Goal: Task Accomplishment & Management: Use online tool/utility

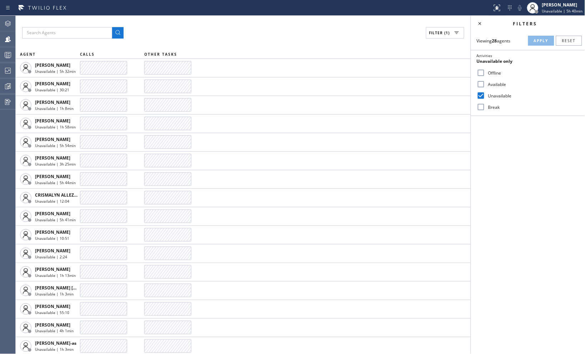
click at [173, 36] on div "Filter (1)" at bounding box center [243, 32] width 442 height 11
click at [553, 207] on div "Filters Viewing 25 agents Apply Reset Activities Unavailable only Offline Avail…" at bounding box center [528, 185] width 114 height 339
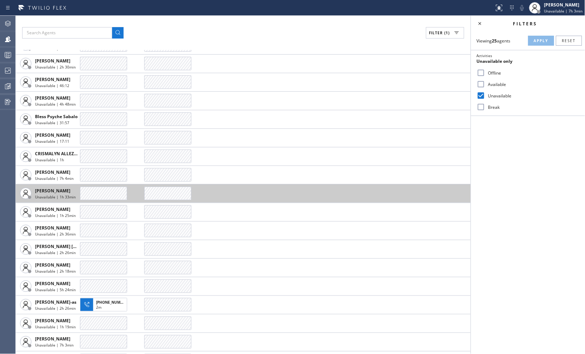
scroll to position [119, 0]
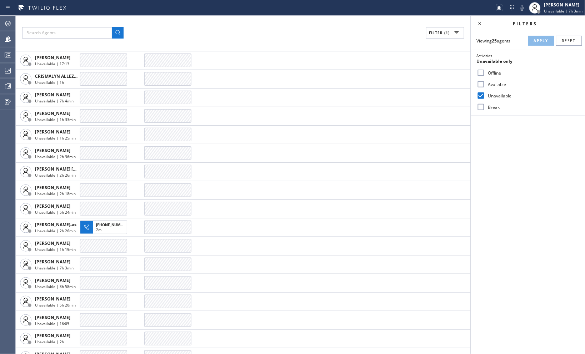
click at [483, 84] on input "Available" at bounding box center [481, 84] width 9 height 9
checkbox input "true"
click at [484, 99] on input "Unavailable" at bounding box center [481, 95] width 9 height 9
checkbox input "false"
click at [535, 41] on span "Apply" at bounding box center [541, 40] width 15 height 5
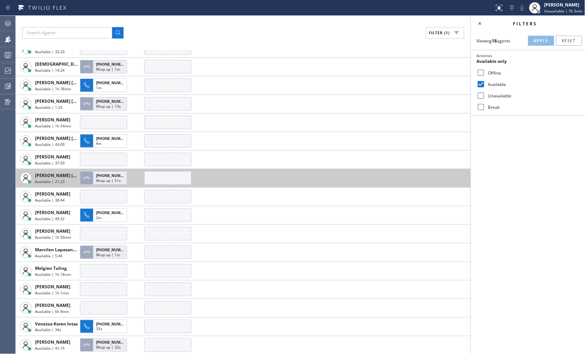
scroll to position [0, 0]
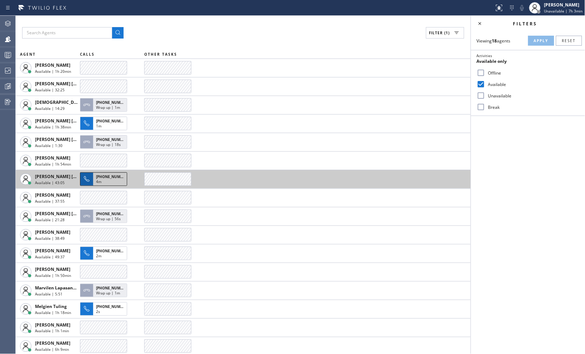
click at [106, 180] on div "4m" at bounding box center [110, 182] width 28 height 6
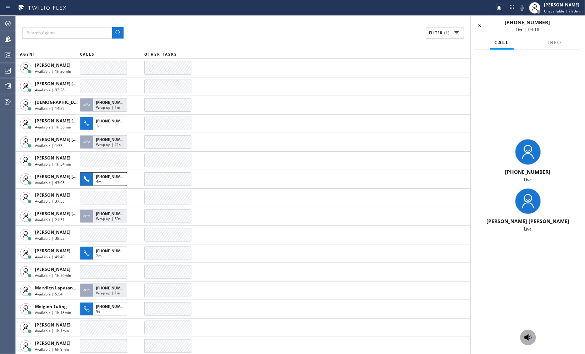
click at [533, 337] on icon at bounding box center [528, 338] width 9 height 9
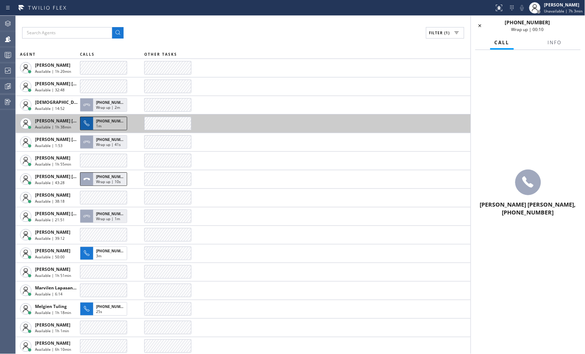
click at [103, 123] on span "+13238208706" at bounding box center [112, 121] width 33 height 5
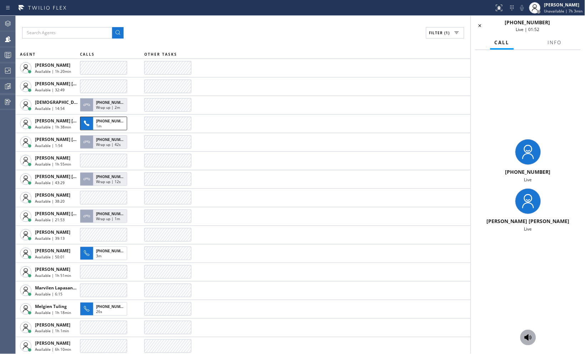
click at [530, 338] on icon at bounding box center [528, 338] width 7 height 6
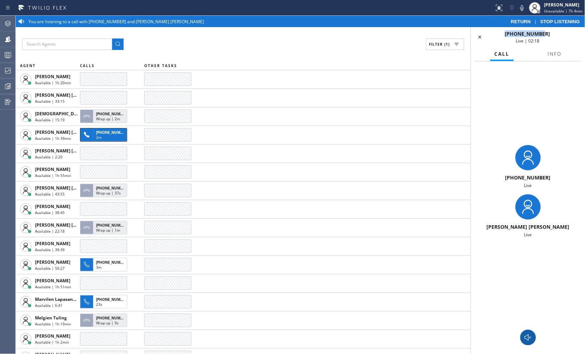
drag, startPoint x: 549, startPoint y: 34, endPoint x: 497, endPoint y: 33, distance: 51.8
click at [497, 33] on div "+13238208706 Live | 02:18" at bounding box center [528, 37] width 78 height 14
copy span "+13238208706"
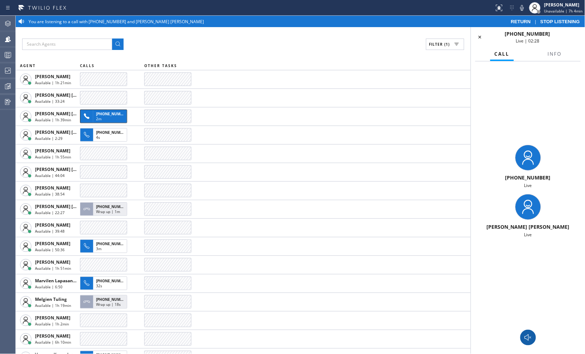
click at [271, 39] on div "Filter (1)" at bounding box center [243, 44] width 442 height 11
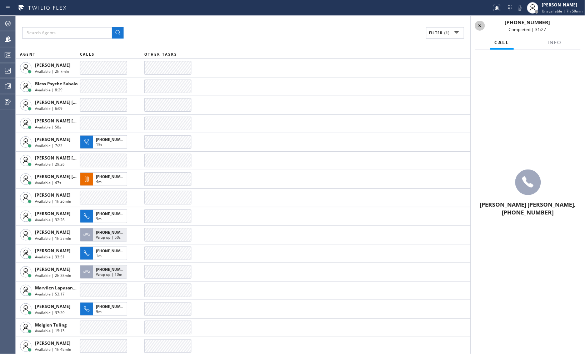
click at [477, 25] on icon at bounding box center [480, 25] width 9 height 9
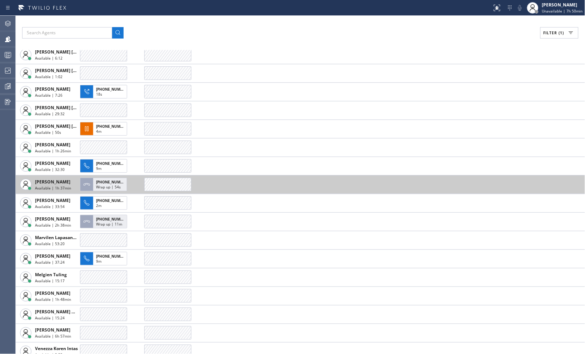
scroll to position [76, 0]
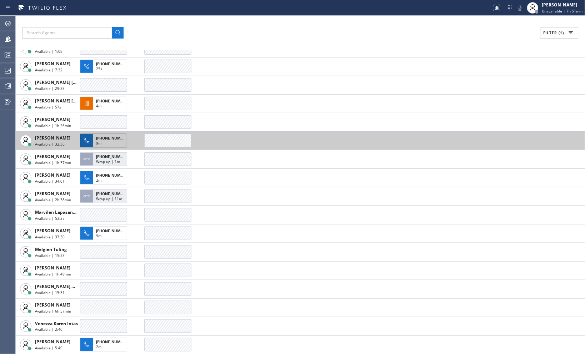
click at [111, 138] on span "+16508230209" at bounding box center [112, 138] width 33 height 5
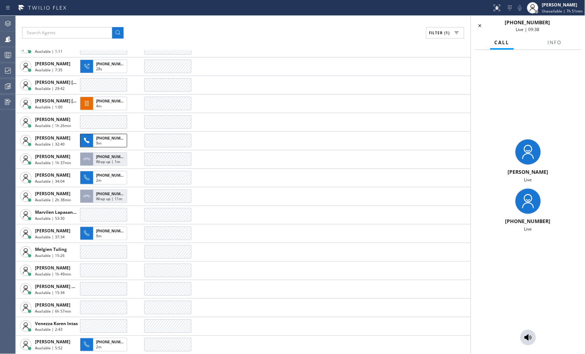
click at [355, 29] on div "Filter (1)" at bounding box center [243, 32] width 442 height 11
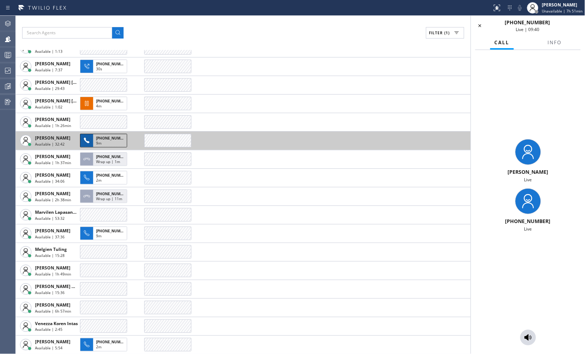
click at [106, 137] on span "+16508230209" at bounding box center [112, 138] width 33 height 5
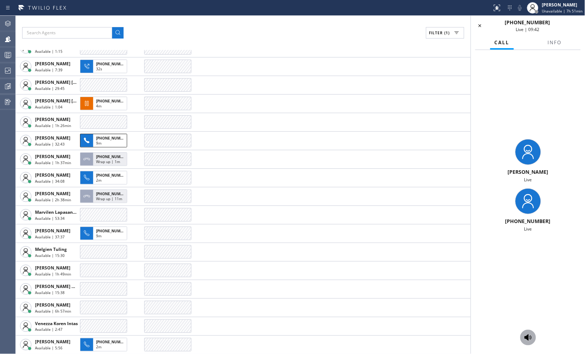
click at [526, 338] on icon at bounding box center [528, 338] width 7 height 6
click at [521, 336] on div at bounding box center [528, 338] width 16 height 9
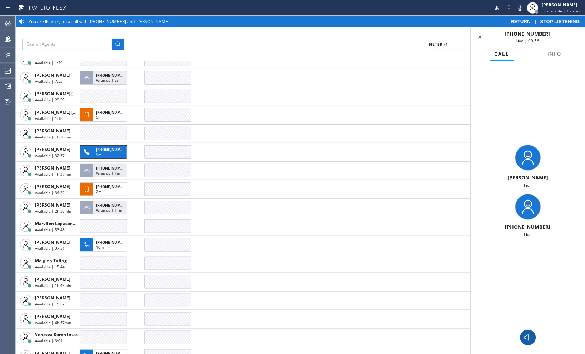
click at [526, 337] on icon at bounding box center [528, 338] width 7 height 6
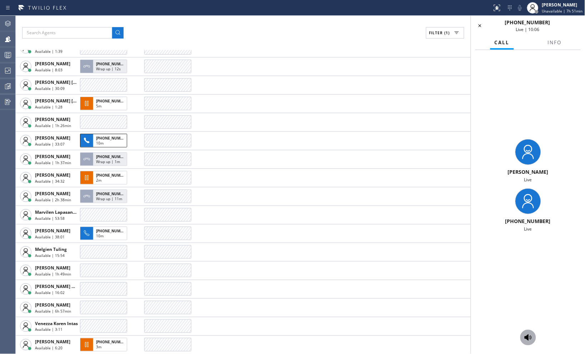
click at [526, 337] on icon at bounding box center [528, 338] width 7 height 6
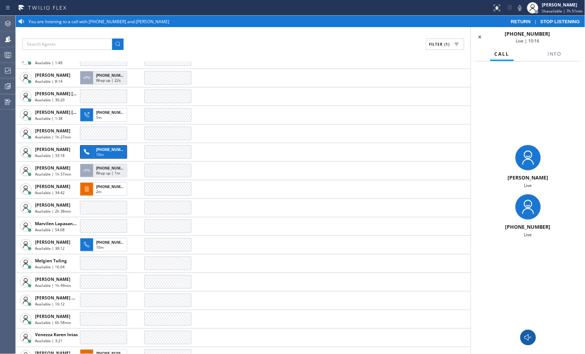
click at [526, 337] on icon at bounding box center [528, 338] width 7 height 6
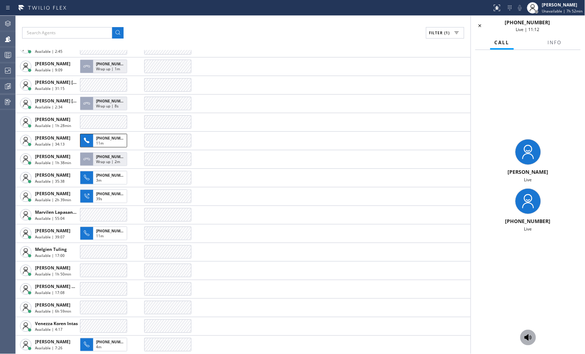
click at [355, 33] on div "Filter (1)" at bounding box center [243, 32] width 442 height 11
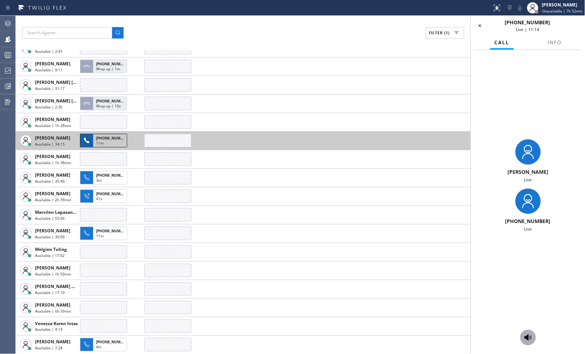
click at [105, 144] on div "11m" at bounding box center [110, 144] width 28 height 6
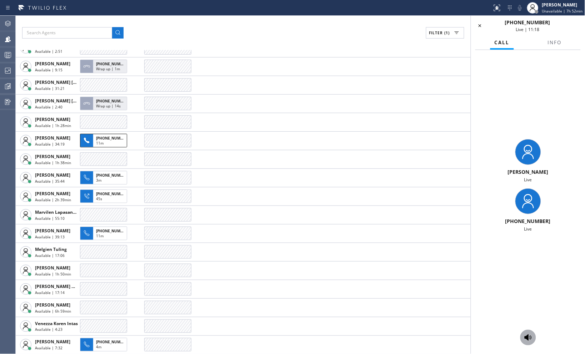
click at [528, 339] on icon at bounding box center [528, 338] width 7 height 6
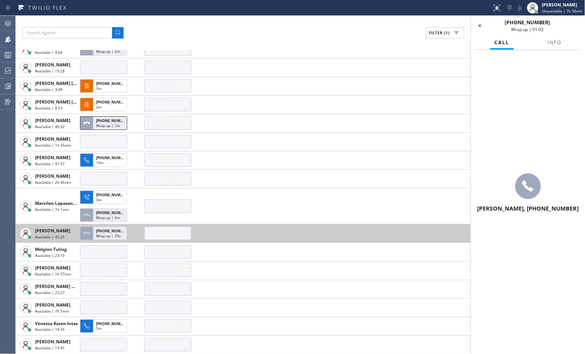
scroll to position [55, 0]
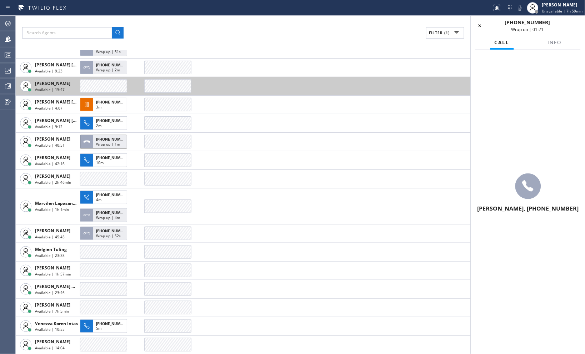
drag, startPoint x: 481, startPoint y: 29, endPoint x: 449, endPoint y: 87, distance: 67.0
click at [481, 29] on icon at bounding box center [480, 25] width 9 height 9
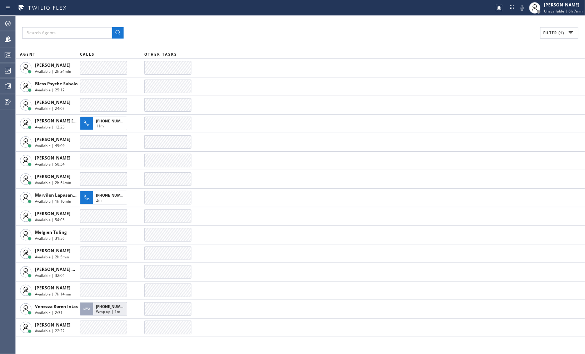
click at [490, 30] on div "Filter (1)" at bounding box center [300, 32] width 556 height 11
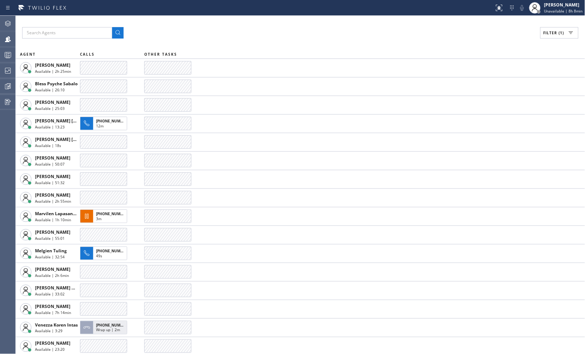
click at [469, 44] on div "Filter (1) AGENT CALLS OTHER TASKS Amir Asamov Available | 2h 25min Bless Psych…" at bounding box center [300, 185] width 569 height 339
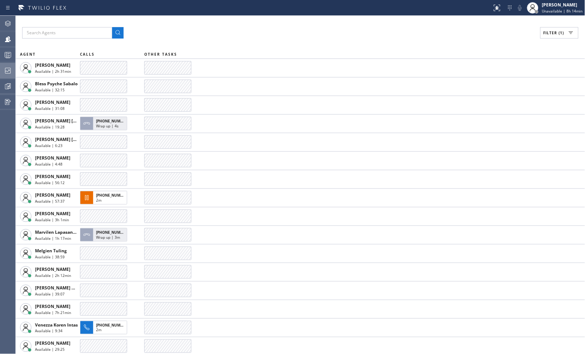
click at [6, 73] on icon at bounding box center [8, 70] width 9 height 9
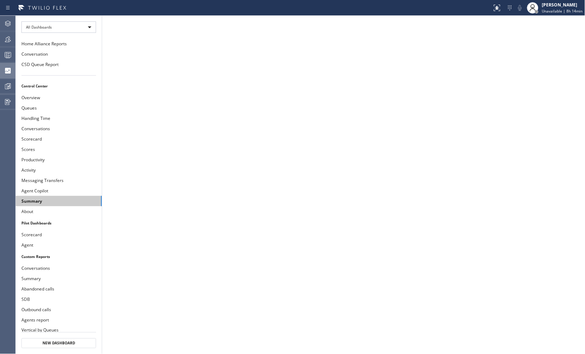
click at [41, 199] on button "Summary" at bounding box center [59, 201] width 86 height 10
click at [563, 11] on span "Unavailable | 9h 1min" at bounding box center [563, 11] width 39 height 5
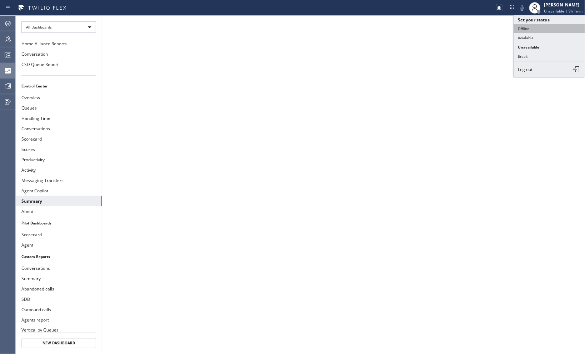
click at [529, 29] on button "Offline" at bounding box center [549, 28] width 71 height 9
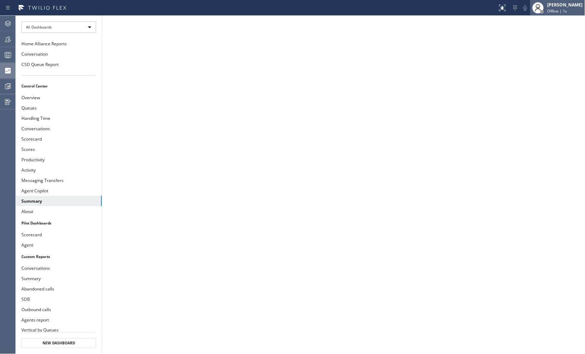
click at [556, 10] on span "Offline | 1s" at bounding box center [558, 11] width 20 height 5
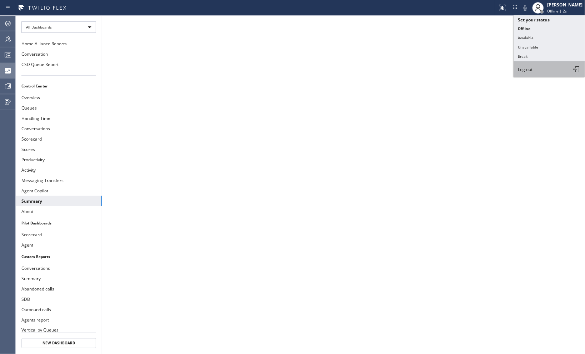
click at [527, 73] on button "Log out" at bounding box center [549, 69] width 71 height 16
